Goal: Browse casually: Explore the website without a specific task or goal

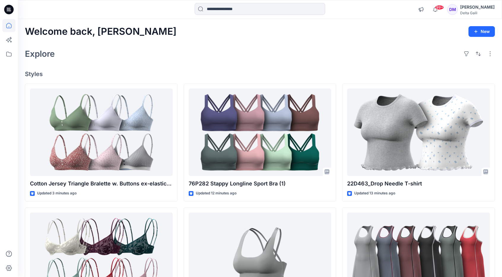
click at [279, 32] on div "Welcome back, Dorelle New" at bounding box center [260, 31] width 470 height 11
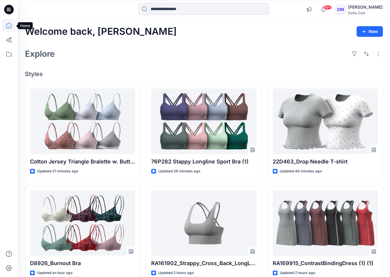
click at [13, 27] on icon at bounding box center [8, 25] width 13 height 13
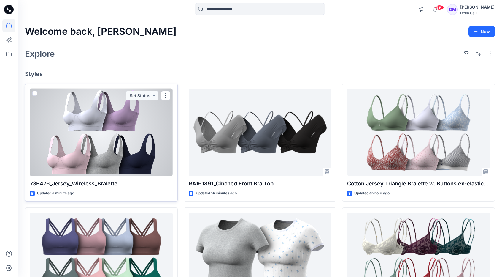
click at [125, 136] on div at bounding box center [101, 132] width 143 height 88
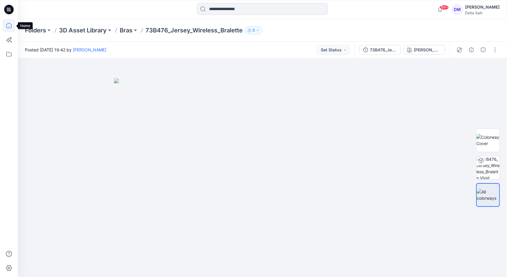
click at [5, 28] on icon at bounding box center [8, 25] width 13 height 13
